Goal: Task Accomplishment & Management: Manage account settings

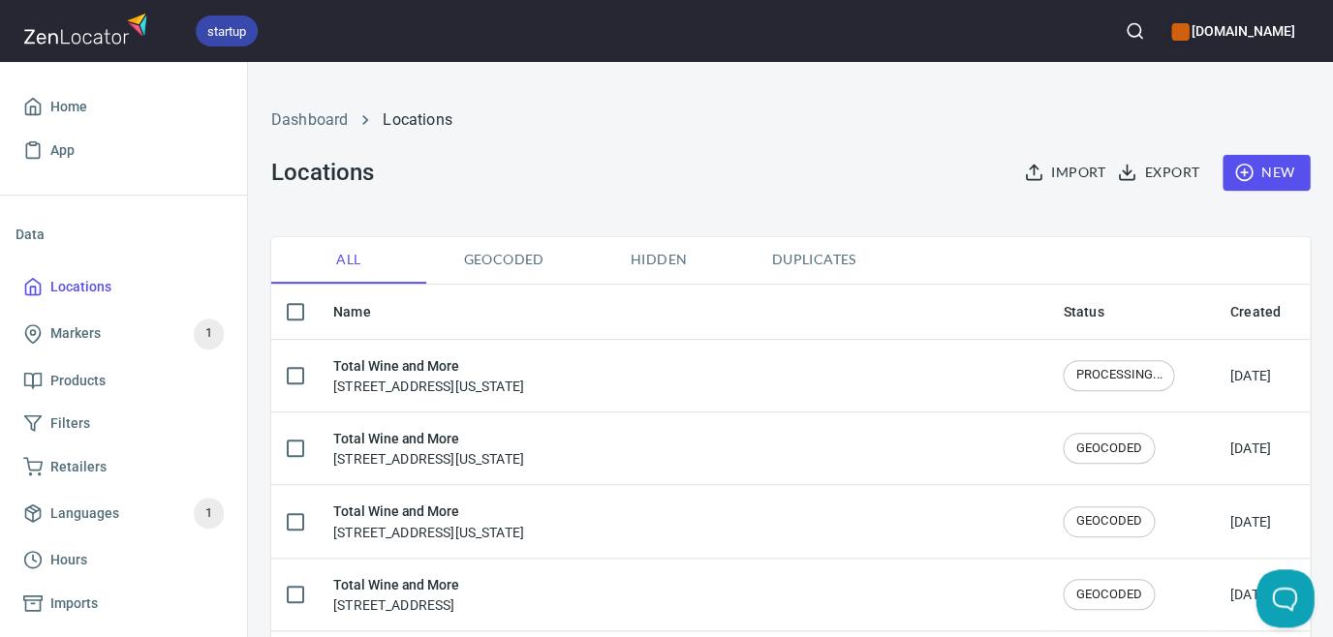
click at [1241, 180] on span "New" at bounding box center [1266, 173] width 56 height 24
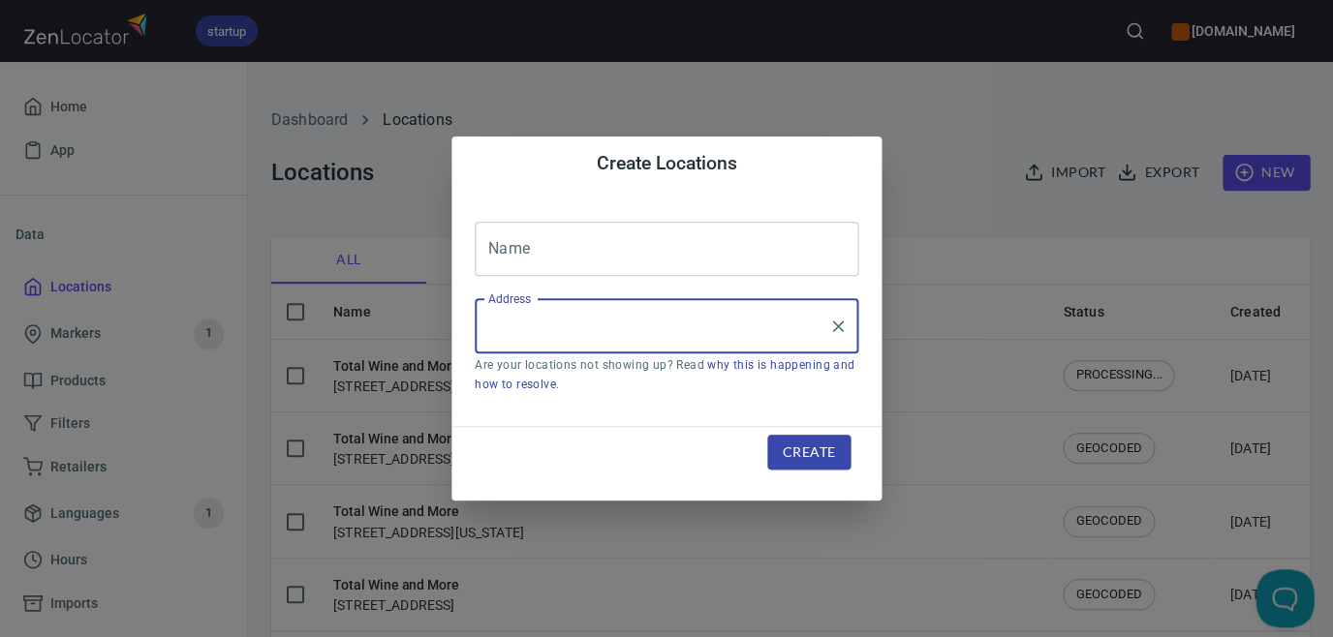
paste input "Skyline Liquor, [STREET_ADDRESS][PERSON_NAME]"
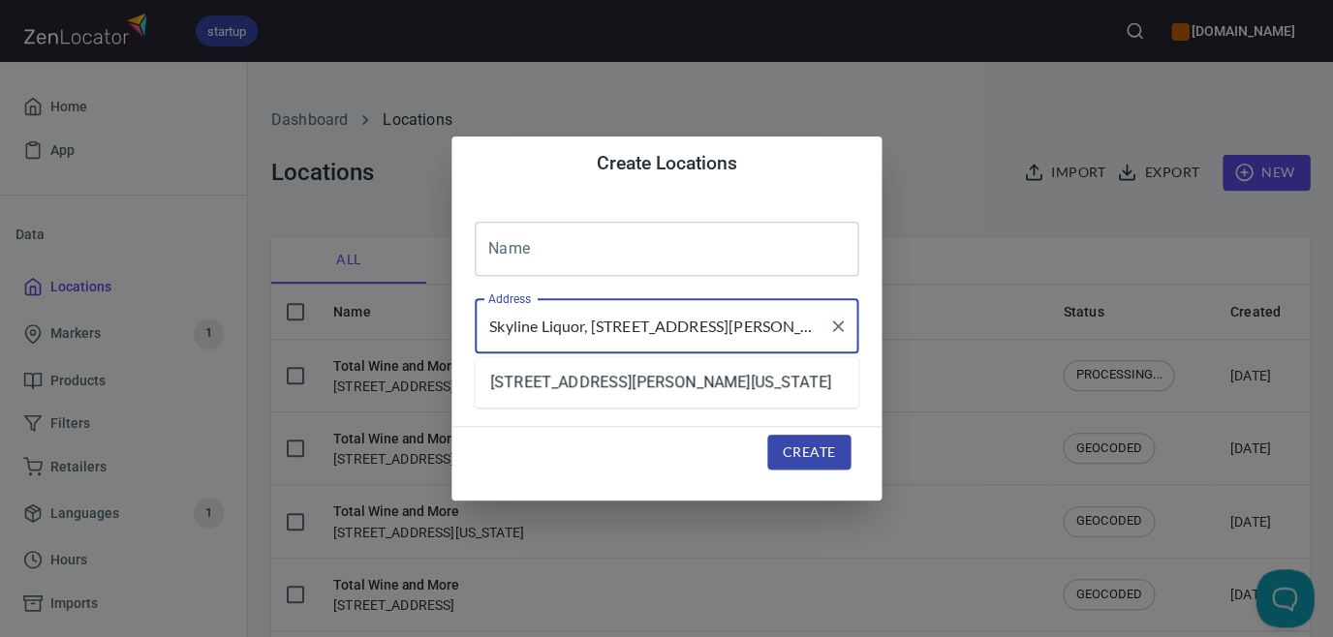
type input "Skyline Liquor, [STREET_ADDRESS][PERSON_NAME]"
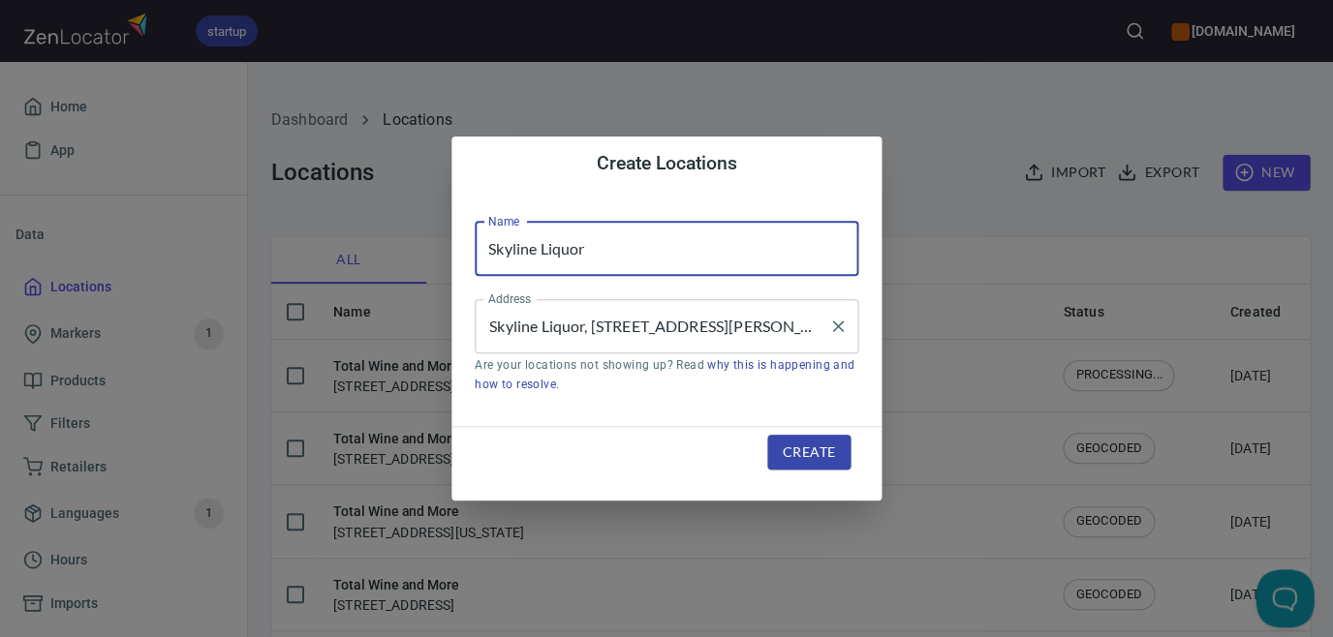
type input "Skyline Liquor"
click at [593, 322] on input "Skyline Liquor, [STREET_ADDRESS][PERSON_NAME]" at bounding box center [651, 326] width 337 height 37
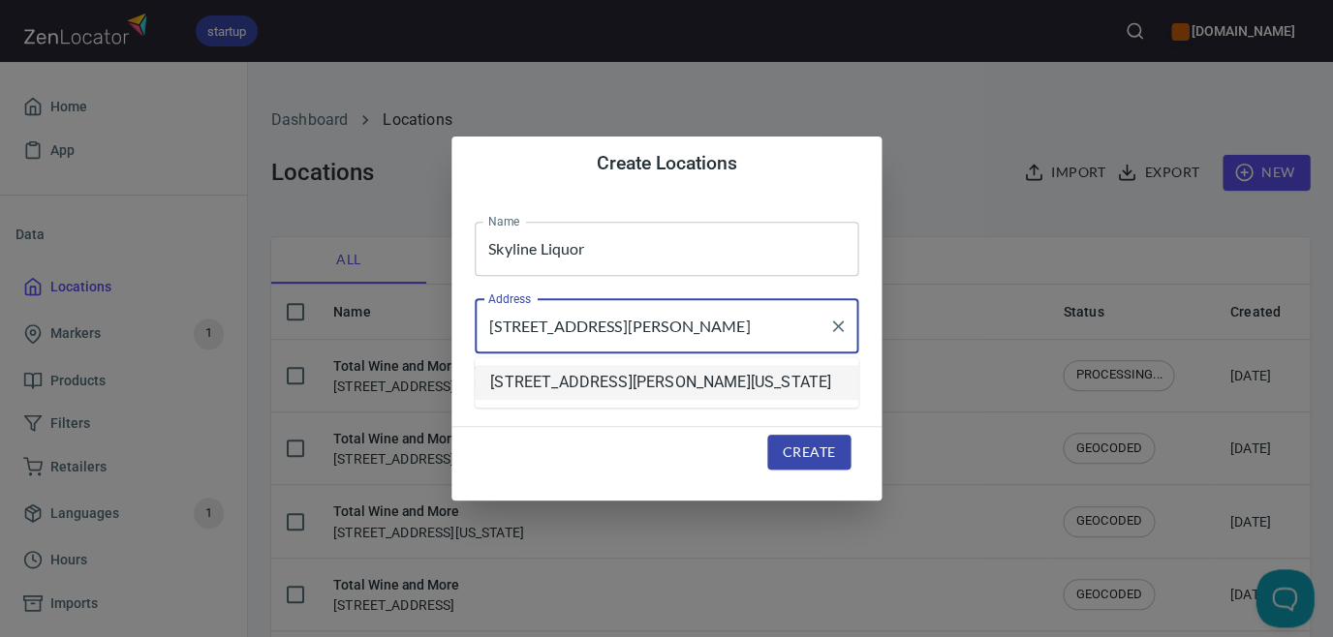
click at [694, 387] on li "[STREET_ADDRESS][PERSON_NAME][US_STATE]" at bounding box center [667, 382] width 384 height 35
type input "[STREET_ADDRESS][PERSON_NAME][US_STATE]"
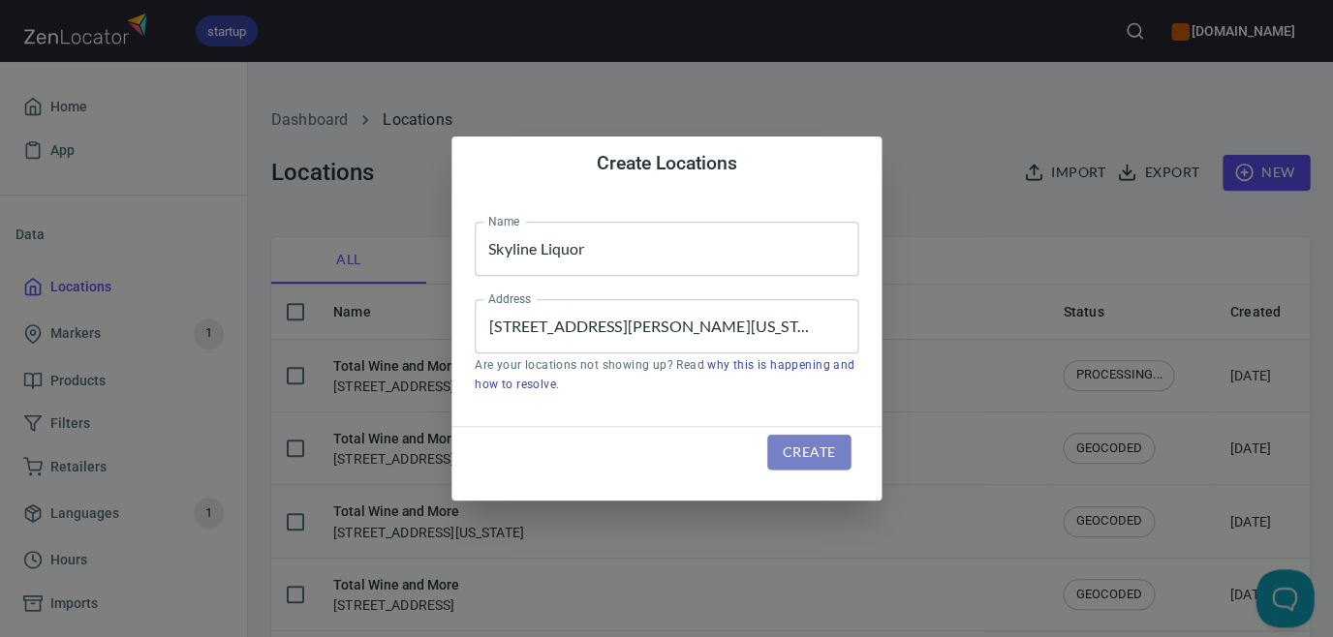
click at [805, 452] on span "Create" at bounding box center [808, 453] width 52 height 24
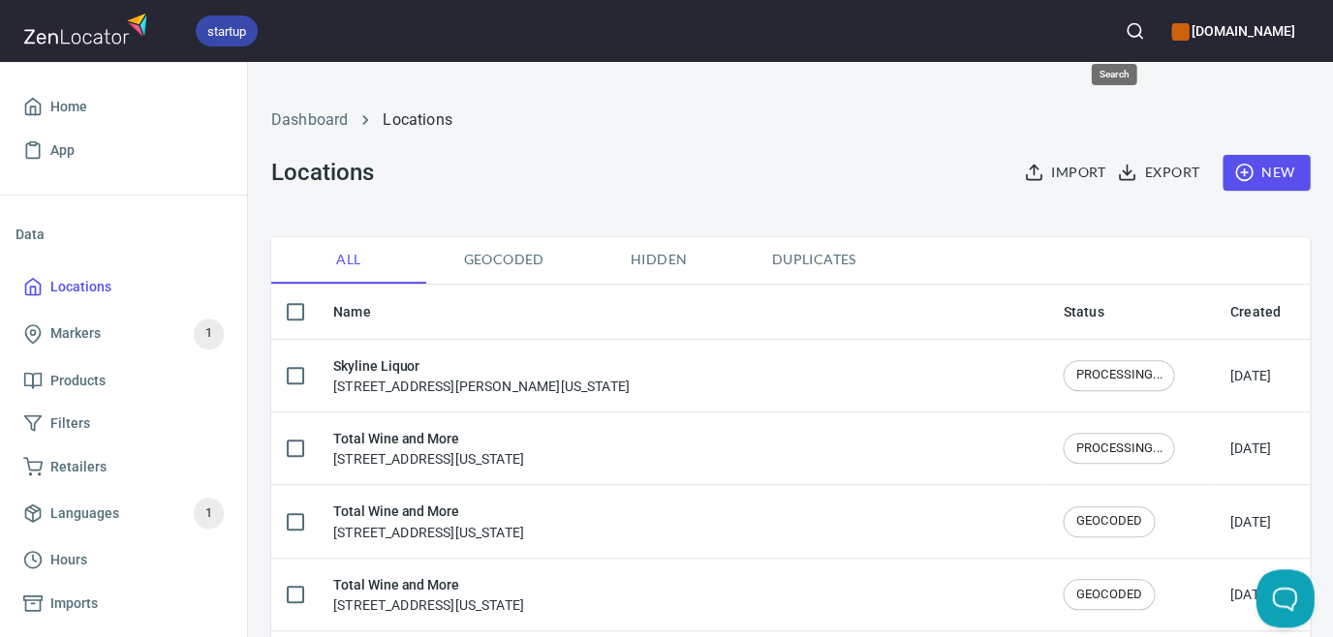
click at [1126, 31] on circle "button" at bounding box center [1132, 30] width 13 height 13
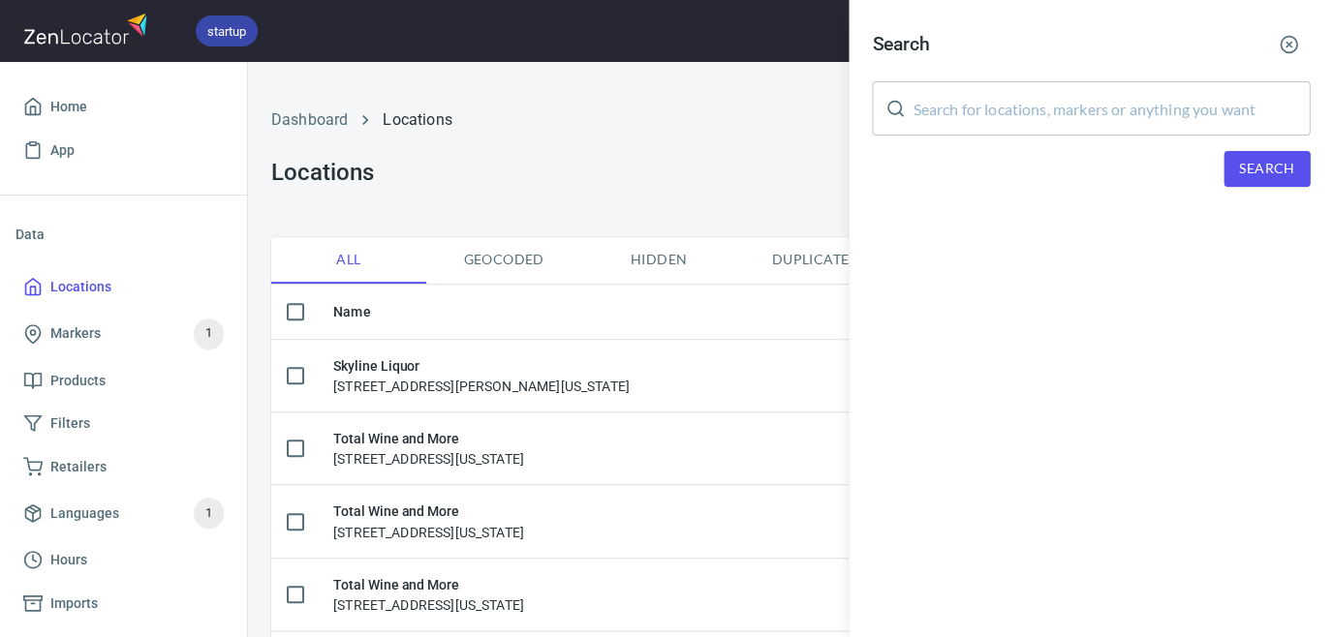
click at [1083, 107] on input "text" at bounding box center [1110, 108] width 397 height 54
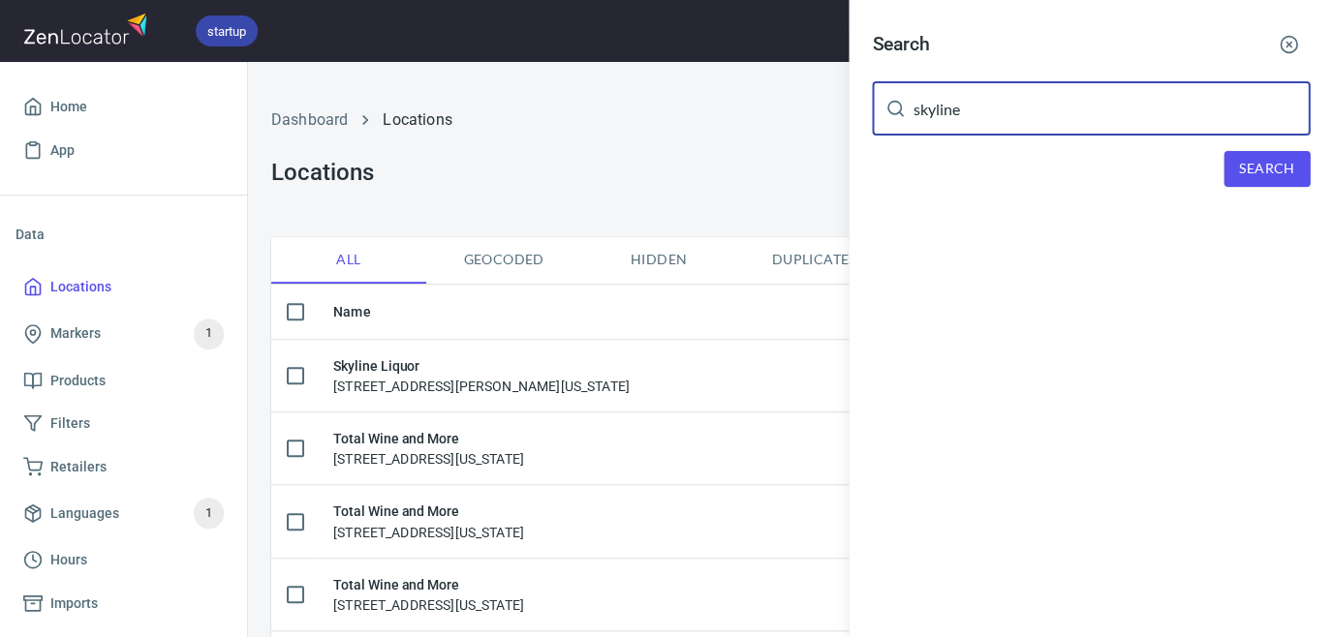
type input "skyline"
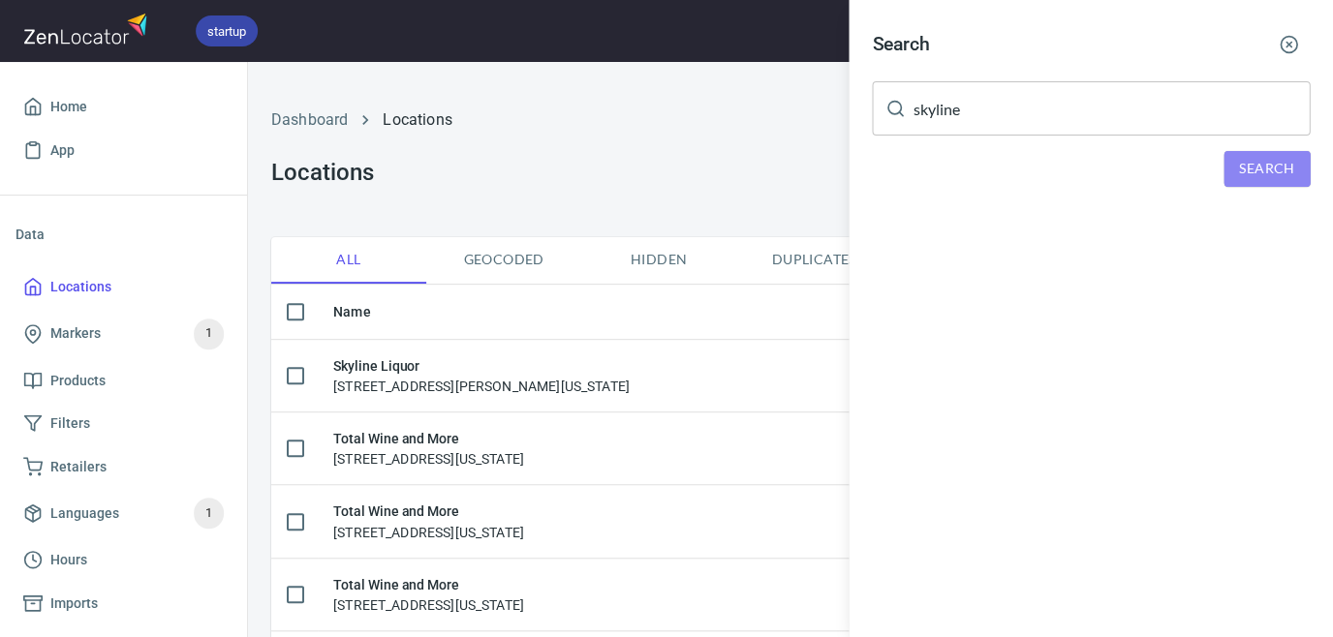
click at [1286, 161] on span "Search" at bounding box center [1266, 169] width 55 height 24
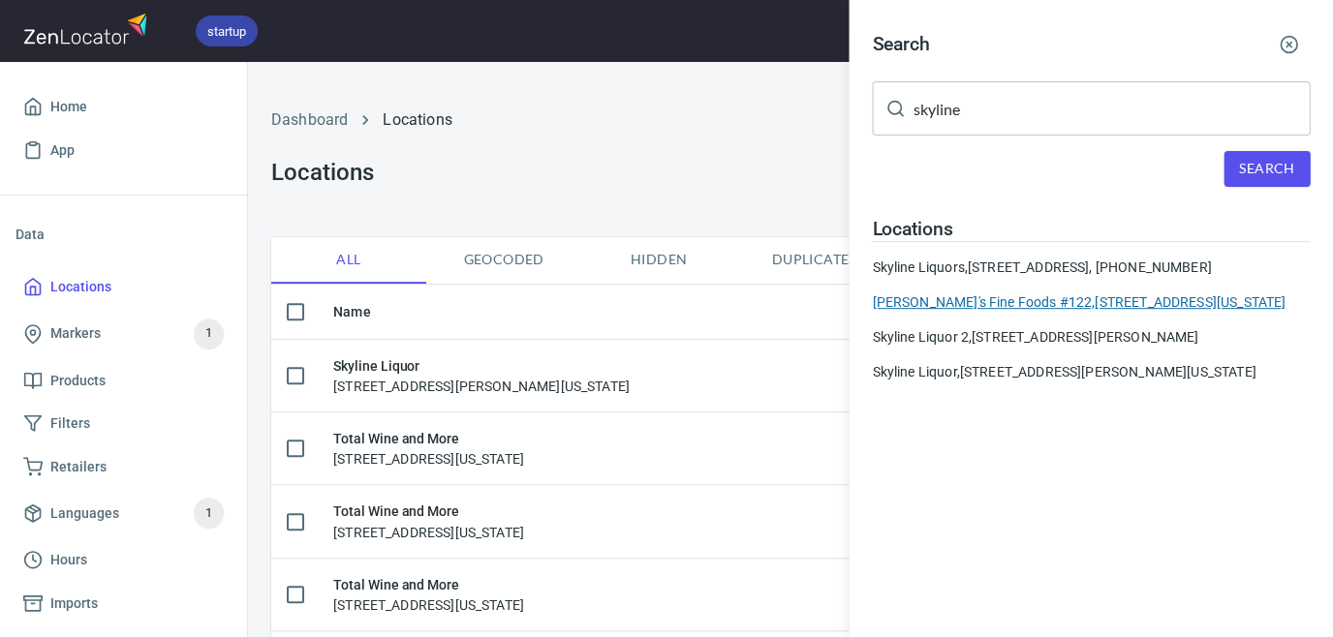
click at [921, 293] on div "AJ's Fine Foods #122, [STREET_ADDRESS][US_STATE]" at bounding box center [1091, 301] width 438 height 19
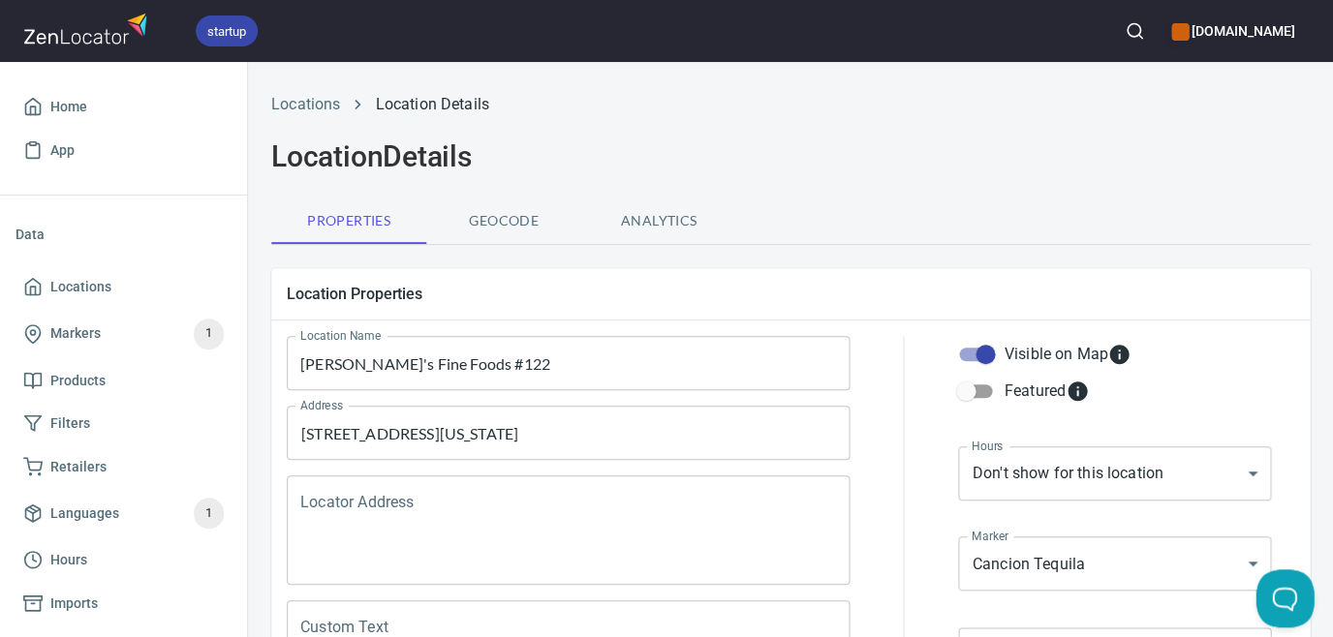
click at [986, 349] on input "Visible on Map" at bounding box center [985, 354] width 110 height 37
checkbox input "false"
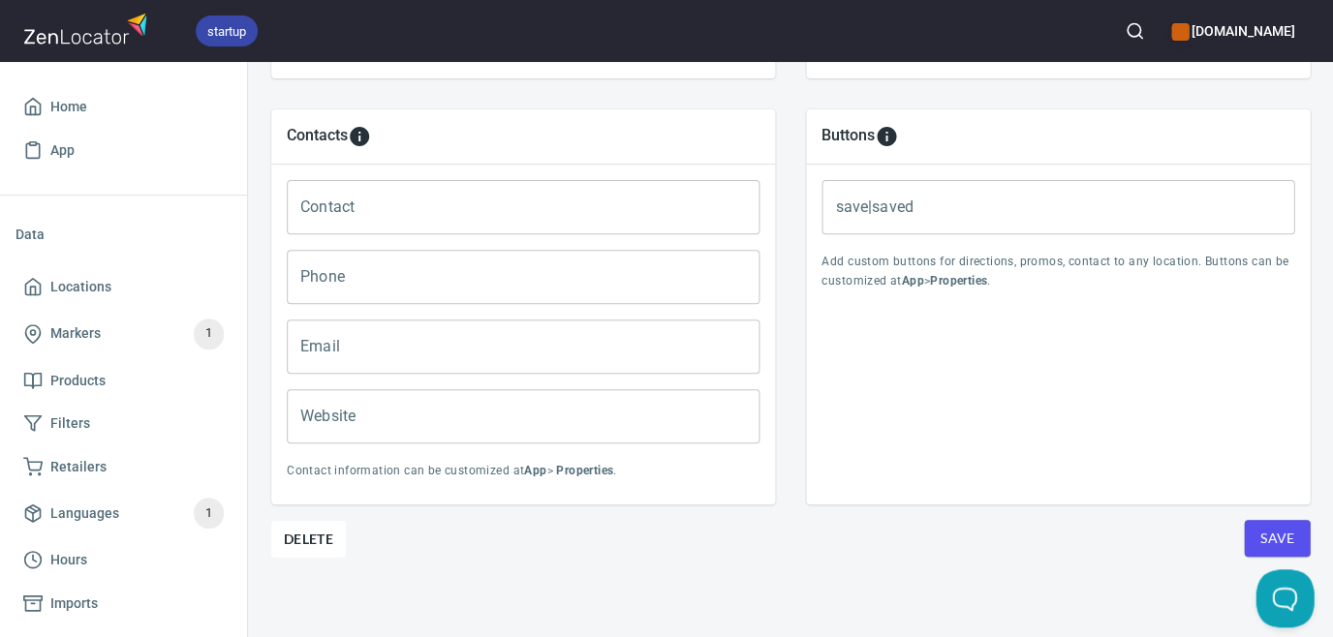
scroll to position [798, 0]
click at [1298, 537] on button "Save" at bounding box center [1276, 539] width 66 height 37
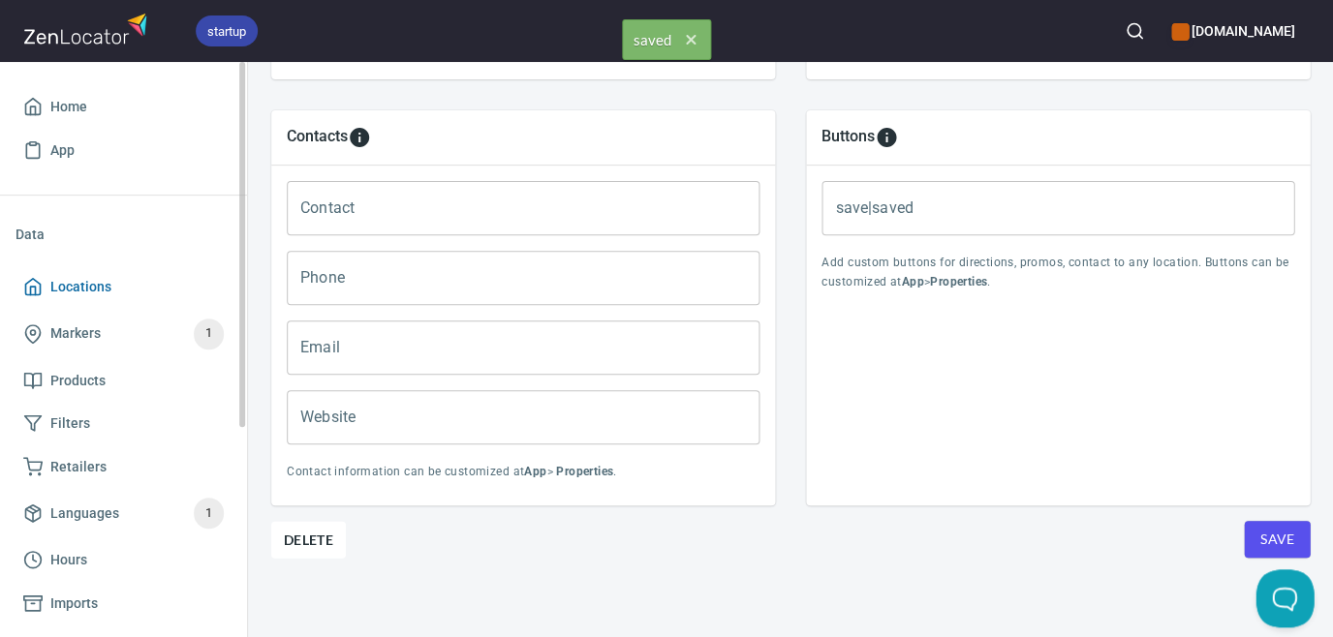
click at [77, 286] on span "Locations" at bounding box center [80, 287] width 61 height 24
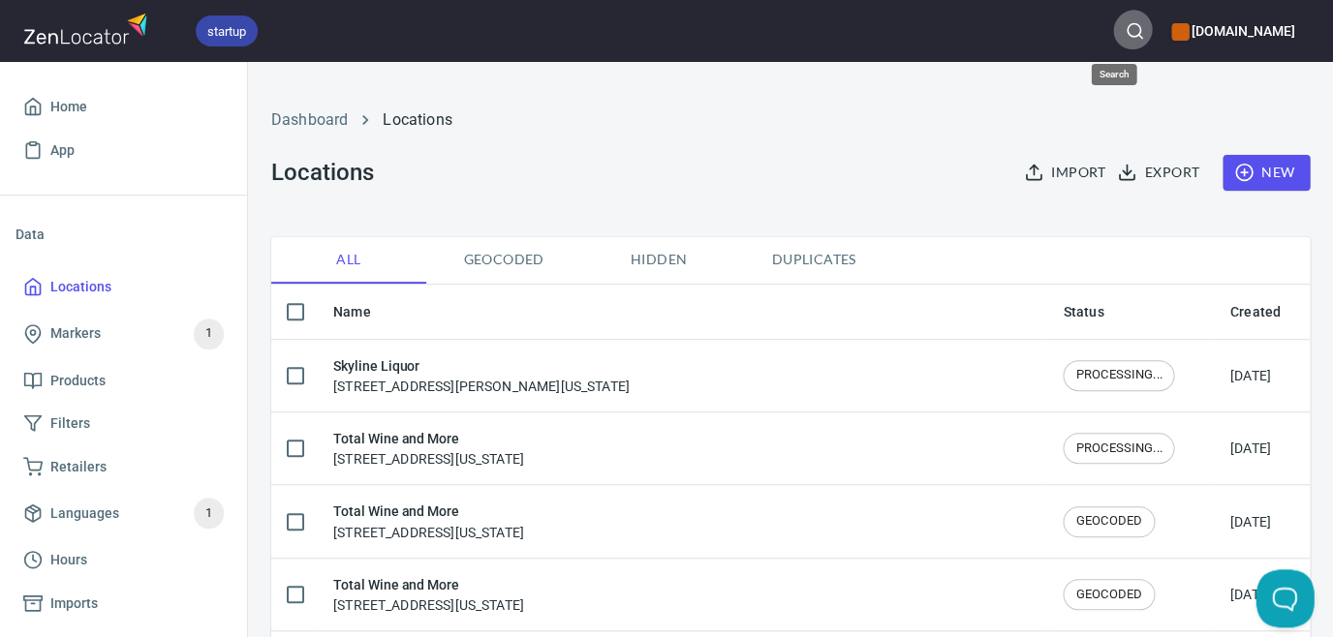
click at [1124, 31] on icon "button" at bounding box center [1133, 30] width 19 height 19
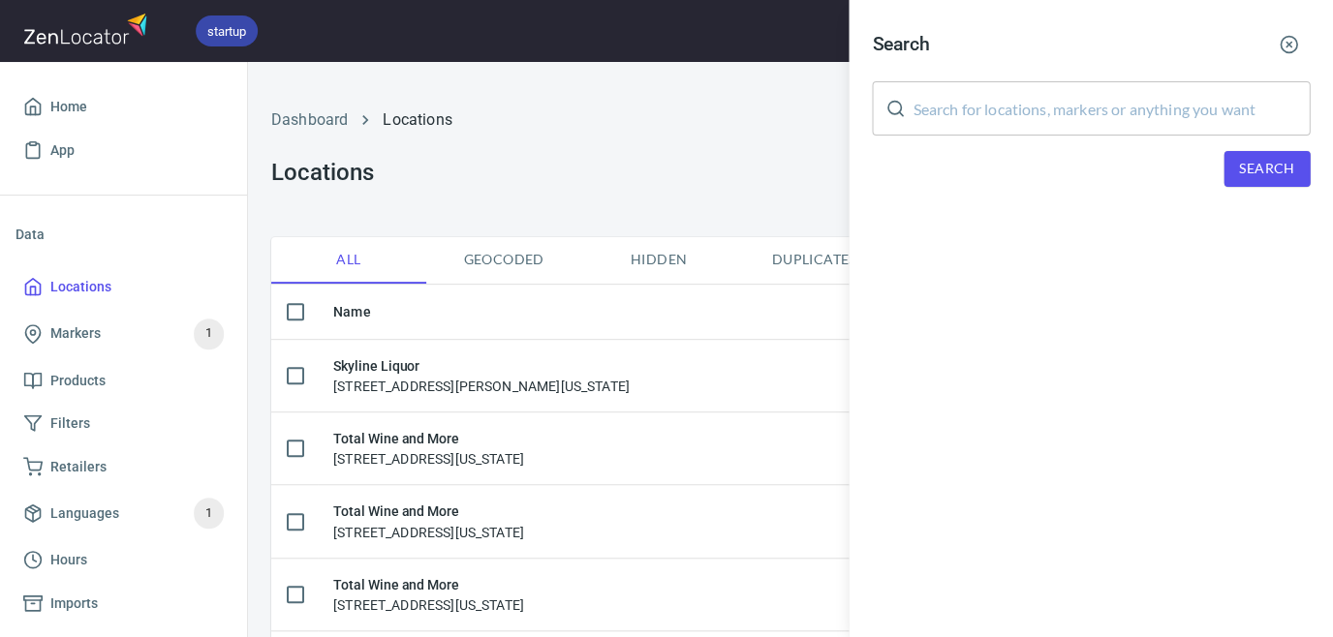
click at [1093, 115] on input "text" at bounding box center [1110, 108] width 397 height 54
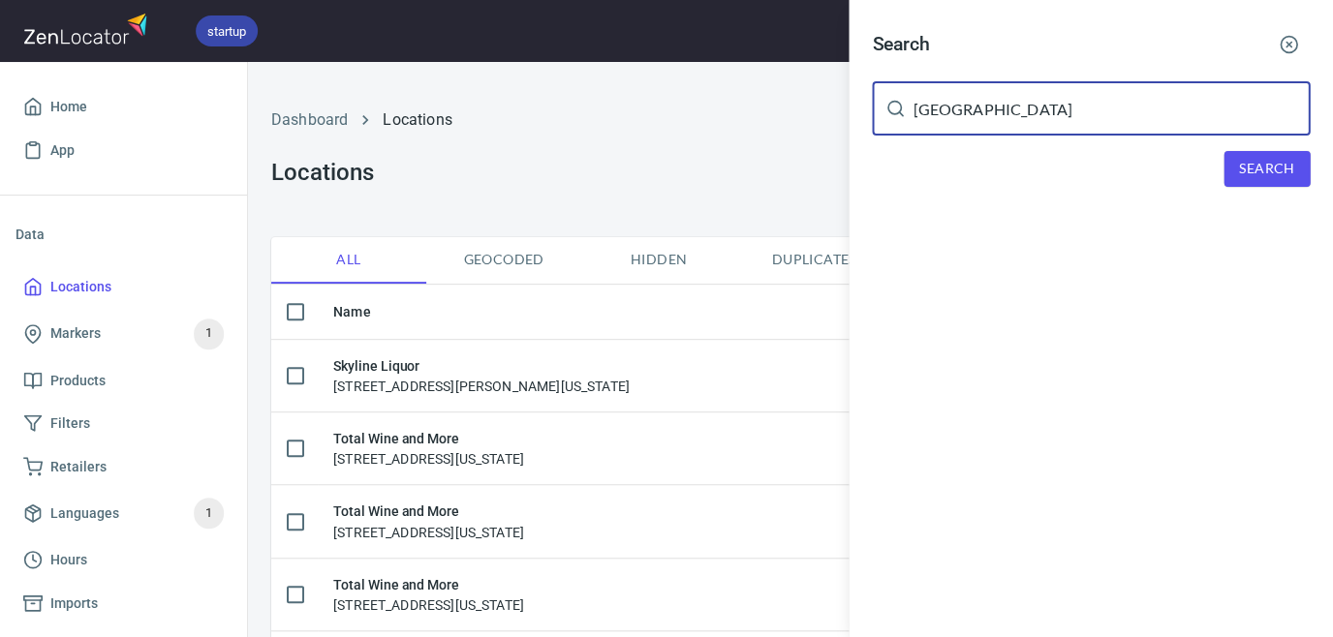
type input "[GEOGRAPHIC_DATA]"
click at [1270, 163] on span "Search" at bounding box center [1266, 169] width 55 height 24
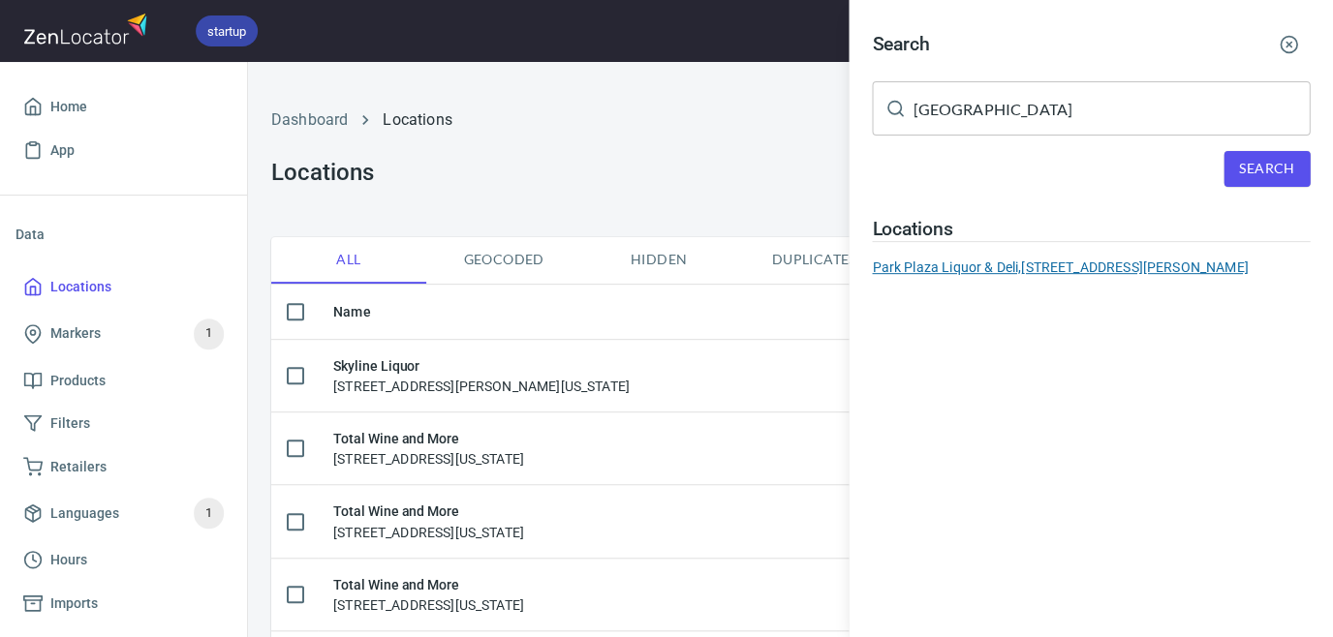
click at [1134, 263] on div "Park Plaza Liquor & Deli, [STREET_ADDRESS][PERSON_NAME]" at bounding box center [1091, 267] width 438 height 19
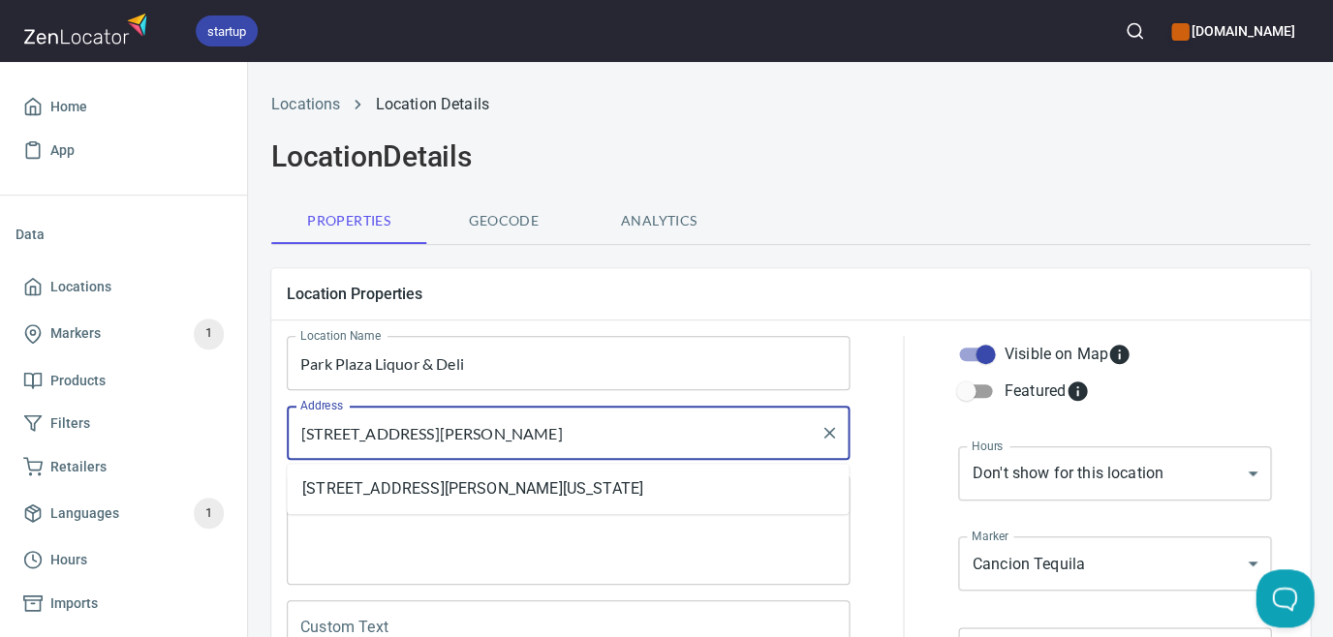
drag, startPoint x: 524, startPoint y: 434, endPoint x: 293, endPoint y: 432, distance: 230.5
